Goal: Task Accomplishment & Management: Use online tool/utility

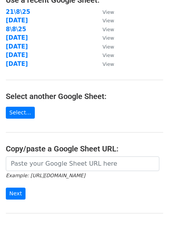
scroll to position [128, 0]
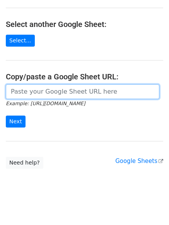
drag, startPoint x: 68, startPoint y: 91, endPoint x: 59, endPoint y: 99, distance: 12.8
click at [68, 91] on input "url" at bounding box center [82, 91] width 153 height 15
paste input "[URL][DOMAIN_NAME]"
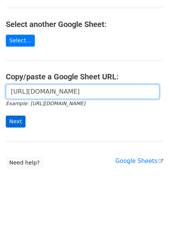
scroll to position [0, 167]
type input "[URL][DOMAIN_NAME]"
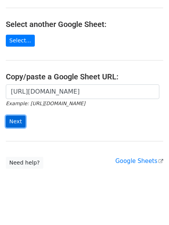
click at [17, 123] on input "Next" at bounding box center [16, 122] width 20 height 12
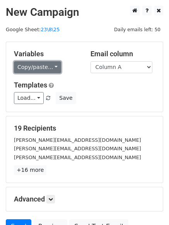
click at [44, 67] on link "Copy/paste..." at bounding box center [37, 67] width 47 height 12
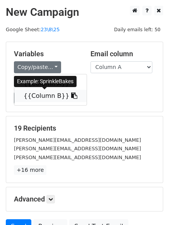
click at [34, 95] on link "{{Column B}}" at bounding box center [50, 96] width 72 height 12
